Goal: Information Seeking & Learning: Learn about a topic

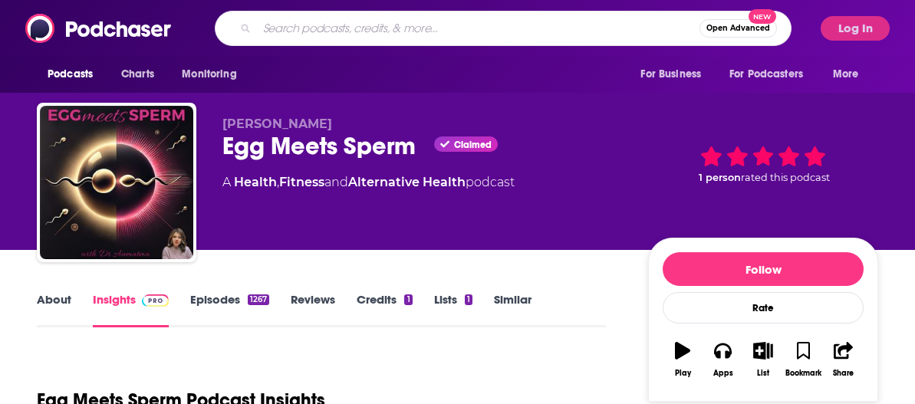
click at [296, 24] on input "Search podcasts, credits, & more..." at bounding box center [478, 28] width 443 height 25
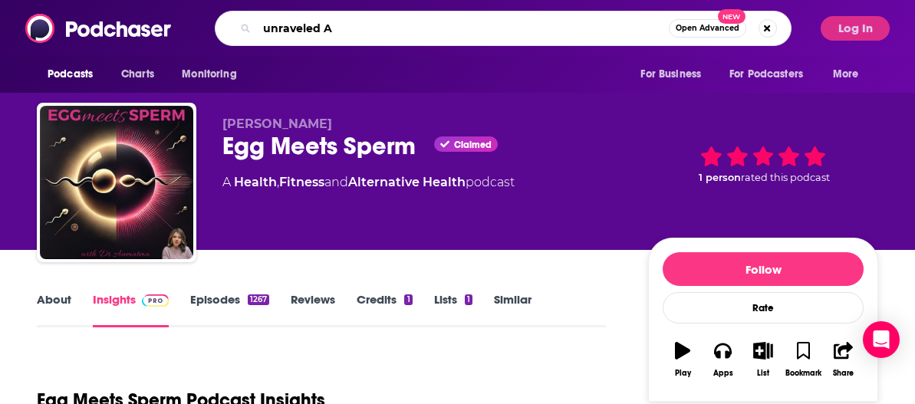
click at [338, 33] on input "unraveled A" at bounding box center [463, 28] width 412 height 25
paste input "AI Unraveled"
type input "AI Unraveled"
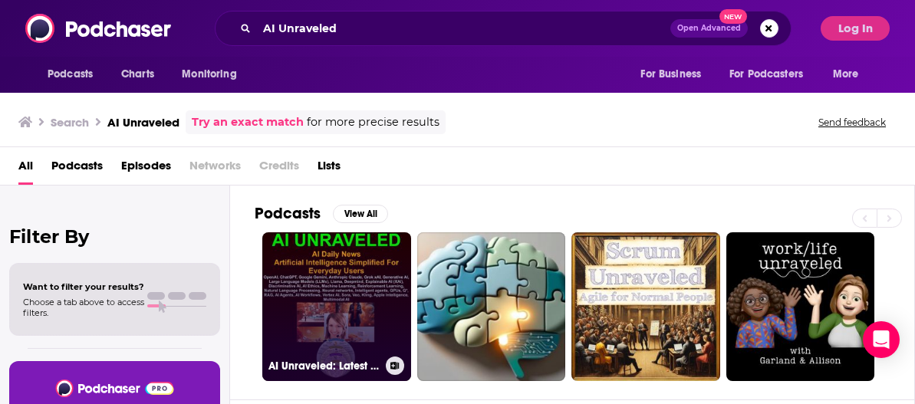
click at [359, 254] on link "AI Unraveled: Latest AI News & Trends, ChatGPT, Gemini, DeepSeek, Gen AI, LLMs,…" at bounding box center [336, 306] width 149 height 149
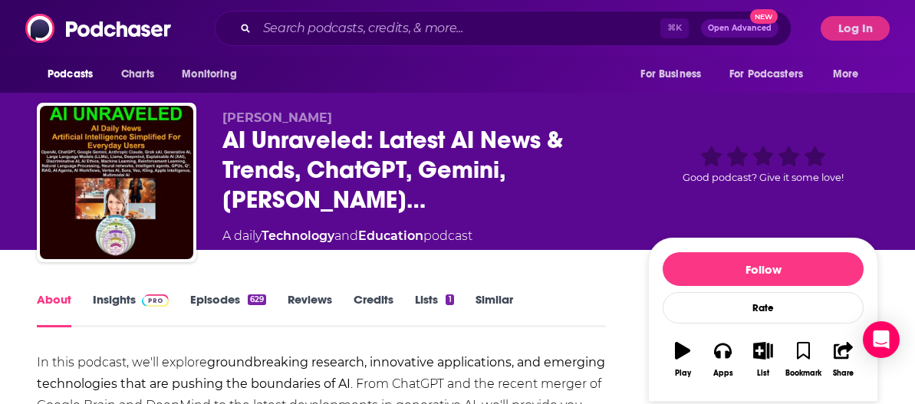
click at [120, 297] on link "Insights" at bounding box center [131, 309] width 76 height 35
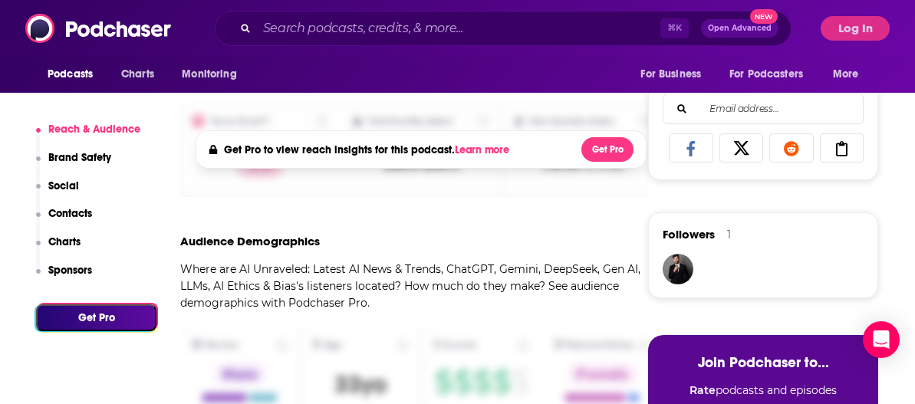
scroll to position [572, 0]
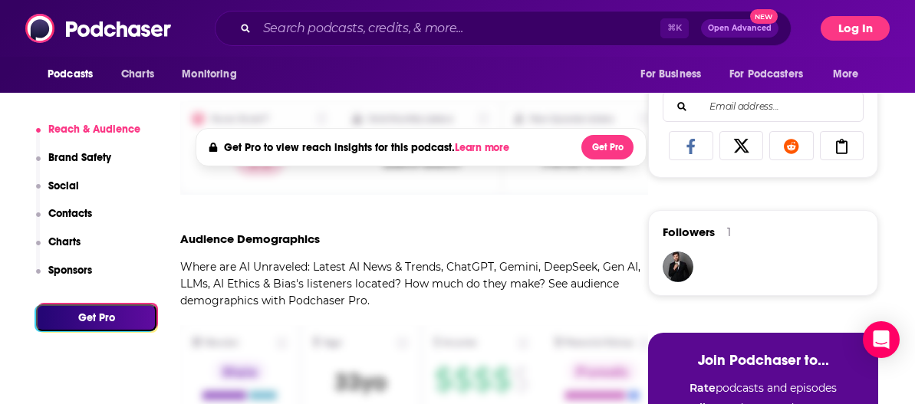
click at [858, 23] on button "Log In" at bounding box center [855, 28] width 69 height 25
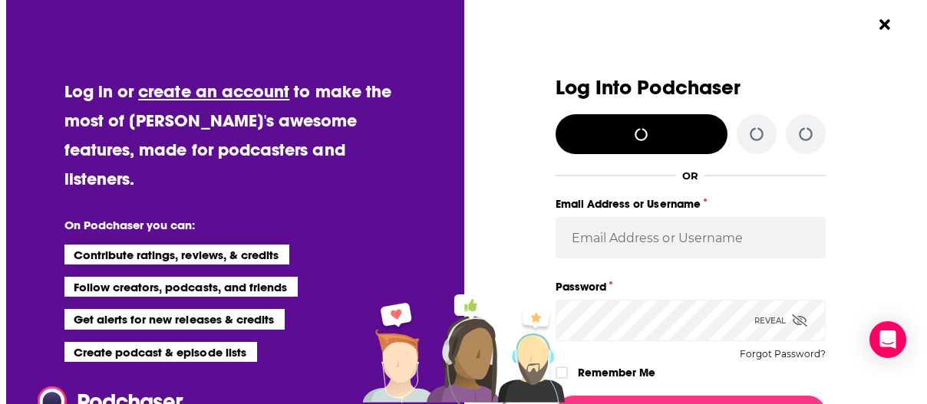
scroll to position [0, 0]
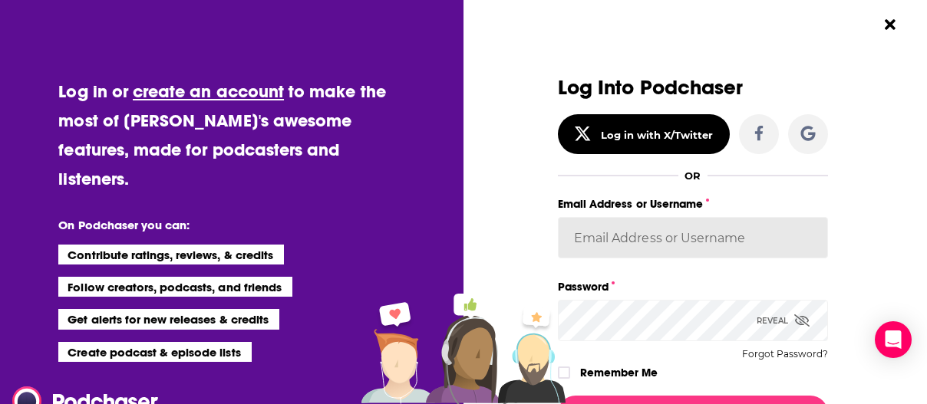
click at [645, 264] on div "Log Into Podchaser Log in with X/Twitter OR Email Address or Username Password …" at bounding box center [693, 230] width 270 height 307
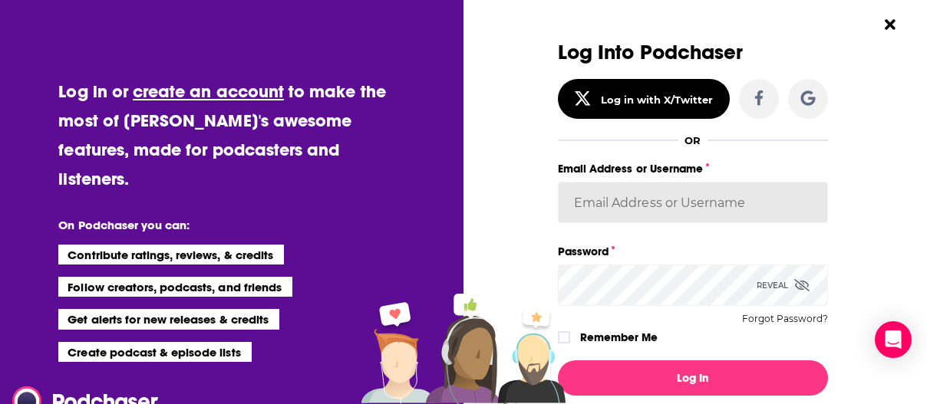
click at [623, 206] on input "Email Address or Username" at bounding box center [693, 202] width 270 height 41
paste input "AI Unraveled"
click at [626, 196] on input "AI Unraveled" at bounding box center [693, 202] width 270 height 41
click at [626, 195] on input "AI Unraveled" at bounding box center [693, 202] width 270 height 41
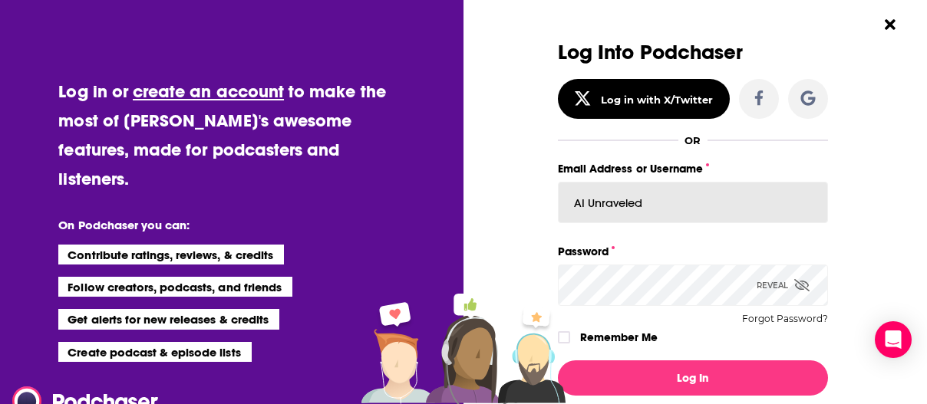
type input "Unraveled"
click at [626, 196] on input "Unraveled" at bounding box center [693, 202] width 270 height 41
click at [626, 196] on input "Email Address or Username" at bounding box center [693, 202] width 270 height 41
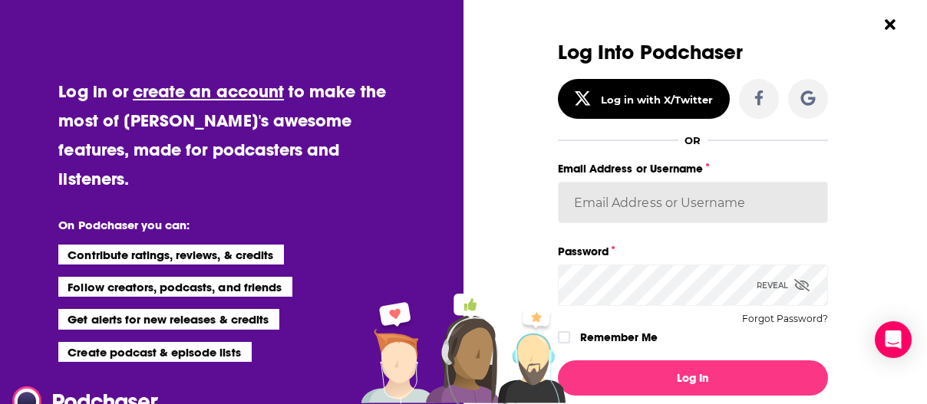
paste input "AI Unraveled"
type input "AI Unraveled"
click at [626, 196] on input "AI Unraveled" at bounding box center [693, 202] width 270 height 41
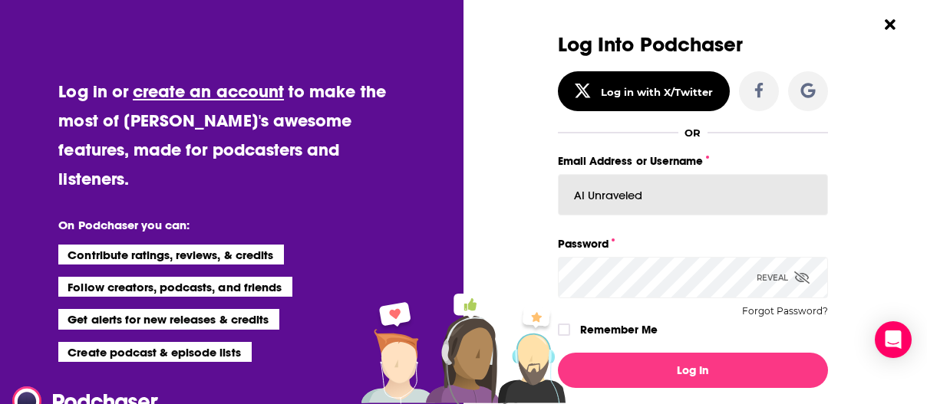
click at [626, 196] on input "AI Unraveled" at bounding box center [693, 194] width 270 height 41
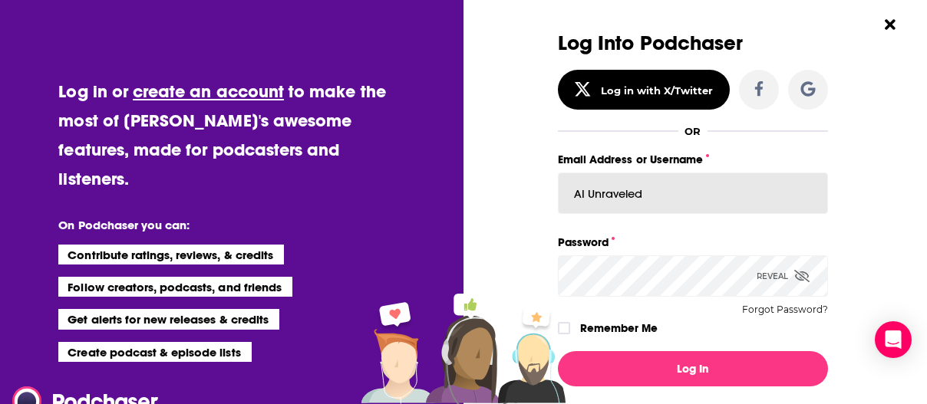
click at [626, 196] on input "AI Unraveled" at bounding box center [693, 193] width 270 height 41
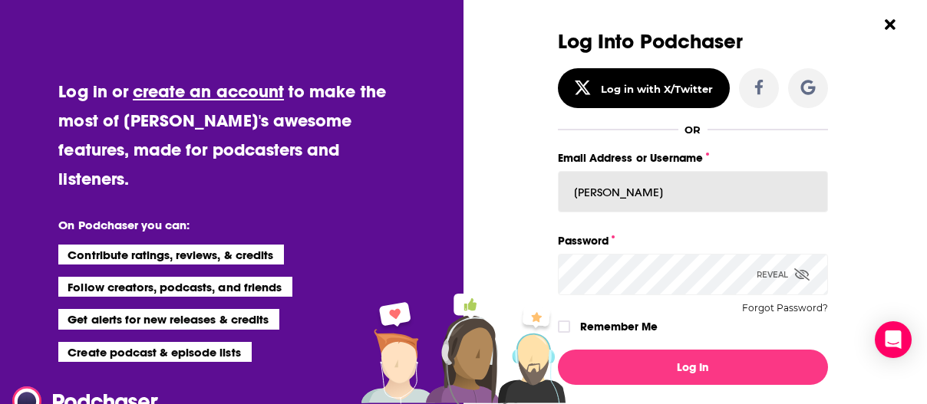
type input "[PERSON_NAME][EMAIL_ADDRESS][DOMAIN_NAME]"
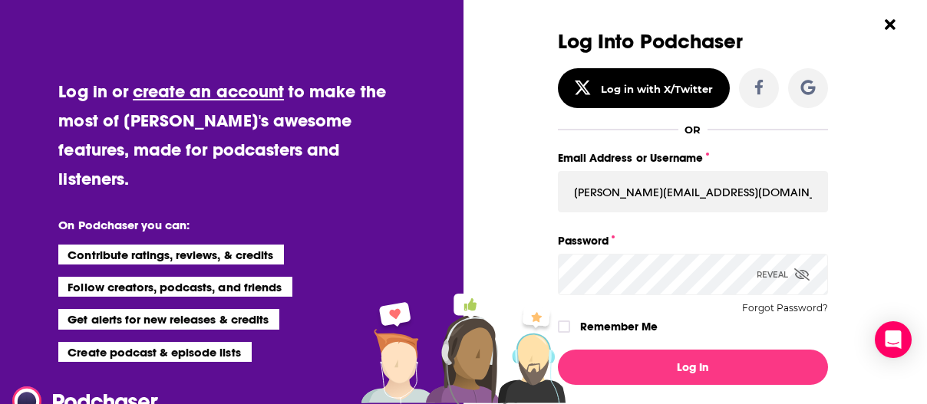
click at [796, 270] on icon "Dialog" at bounding box center [801, 275] width 15 height 12
click at [558, 350] on button "Log In" at bounding box center [693, 367] width 270 height 35
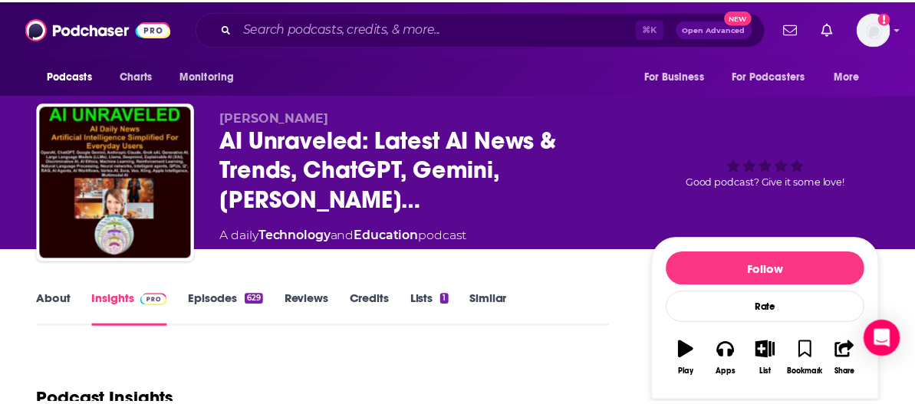
scroll to position [572, 0]
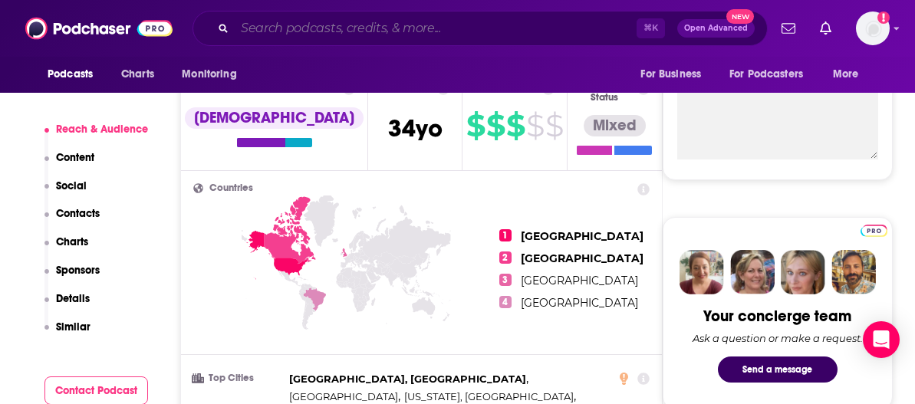
click at [326, 24] on input "Search podcasts, credits, & more..." at bounding box center [436, 28] width 402 height 25
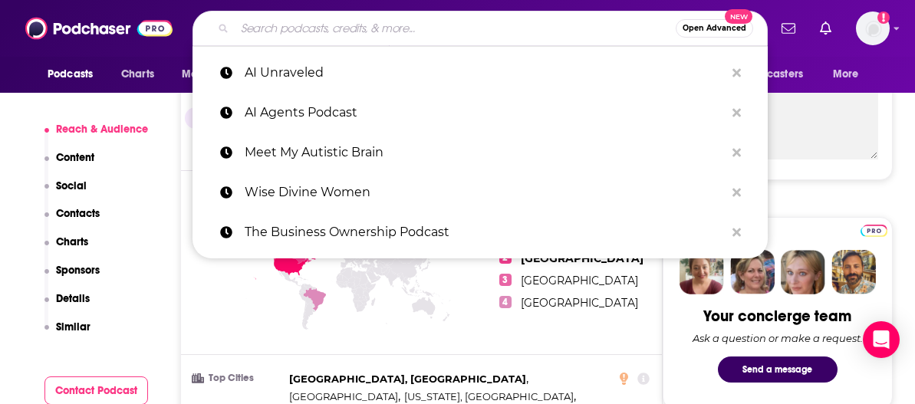
paste input "AI Unraveled"
type input "AI Unraveled"
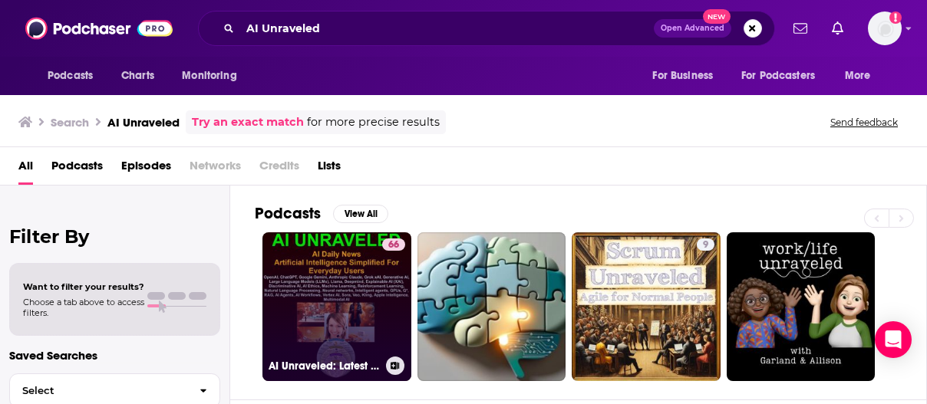
click at [384, 300] on div "66" at bounding box center [393, 298] width 23 height 118
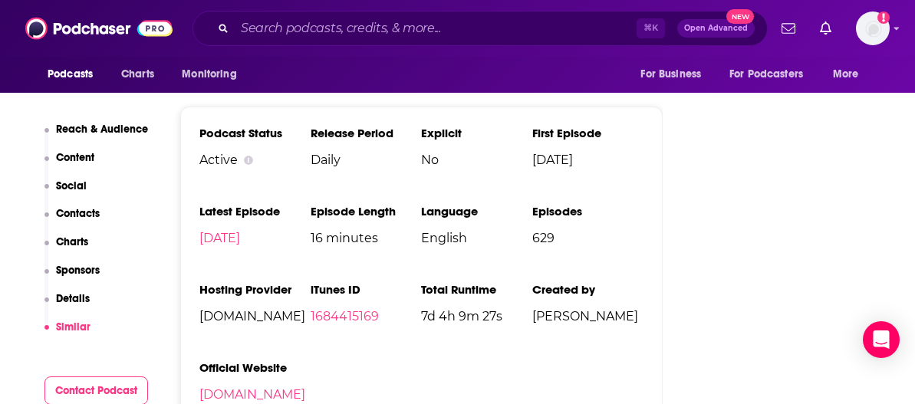
scroll to position [2526, 0]
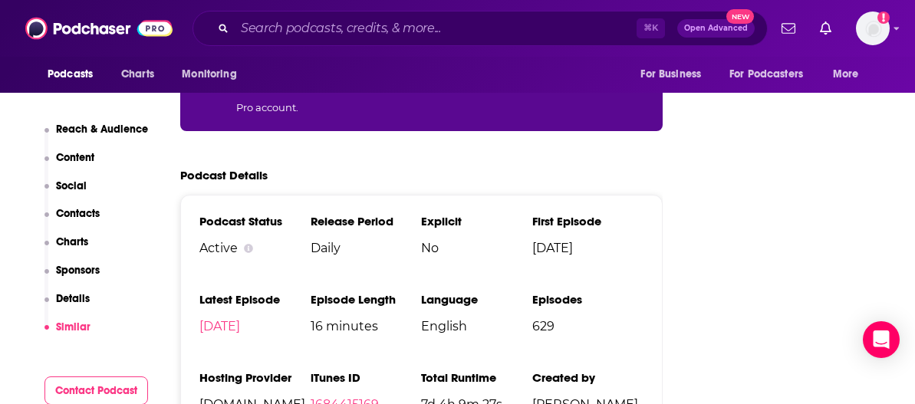
click at [71, 187] on p "Social" at bounding box center [71, 186] width 31 height 13
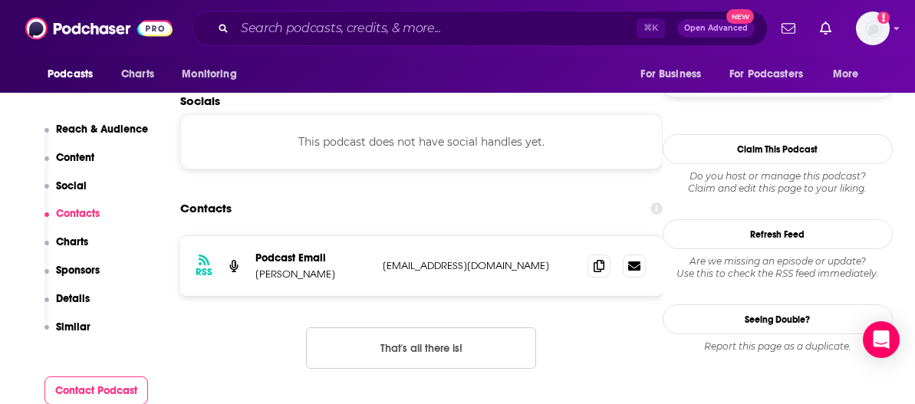
scroll to position [1357, 0]
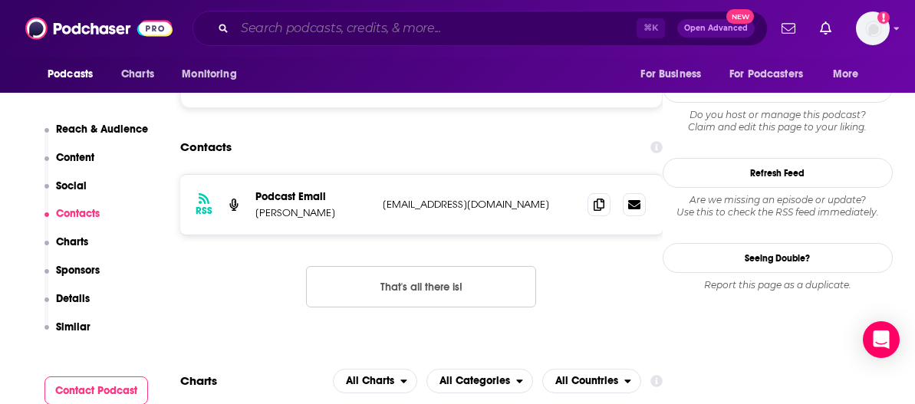
click at [364, 31] on input "Search podcasts, credits, & more..." at bounding box center [436, 28] width 402 height 25
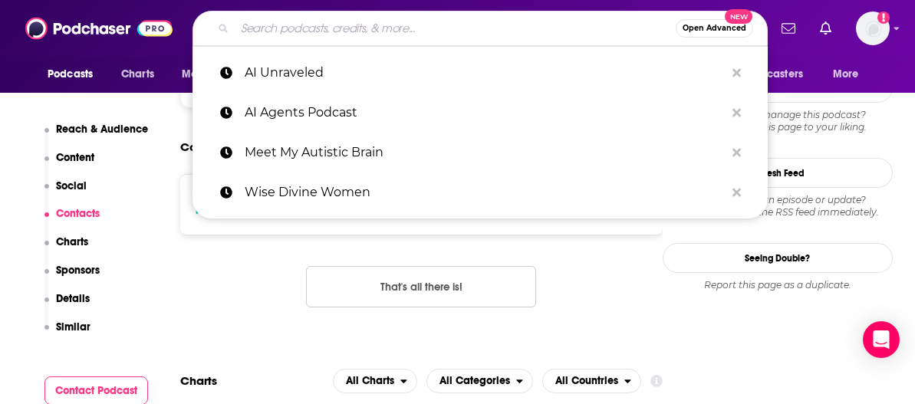
paste input "An Entrepreneur's Vibes"
type input "An Entrepreneur's Vibes"
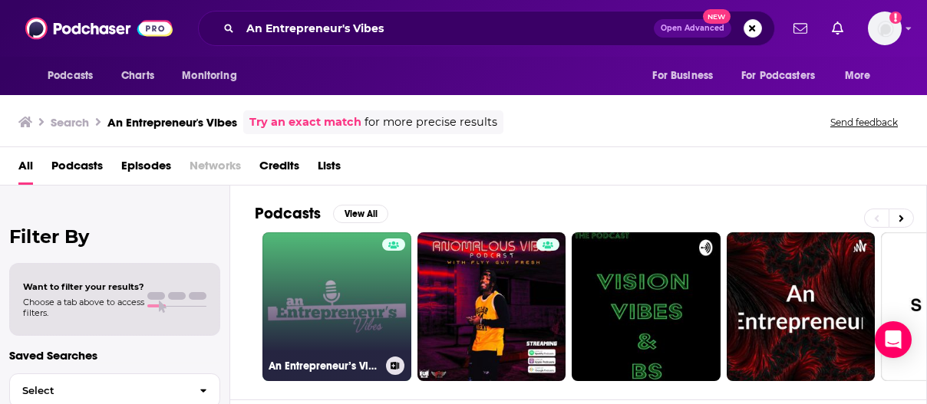
click at [368, 277] on link "An Entrepreneur’s Vibes" at bounding box center [336, 306] width 149 height 149
